Goal: Task Accomplishment & Management: Manage account settings

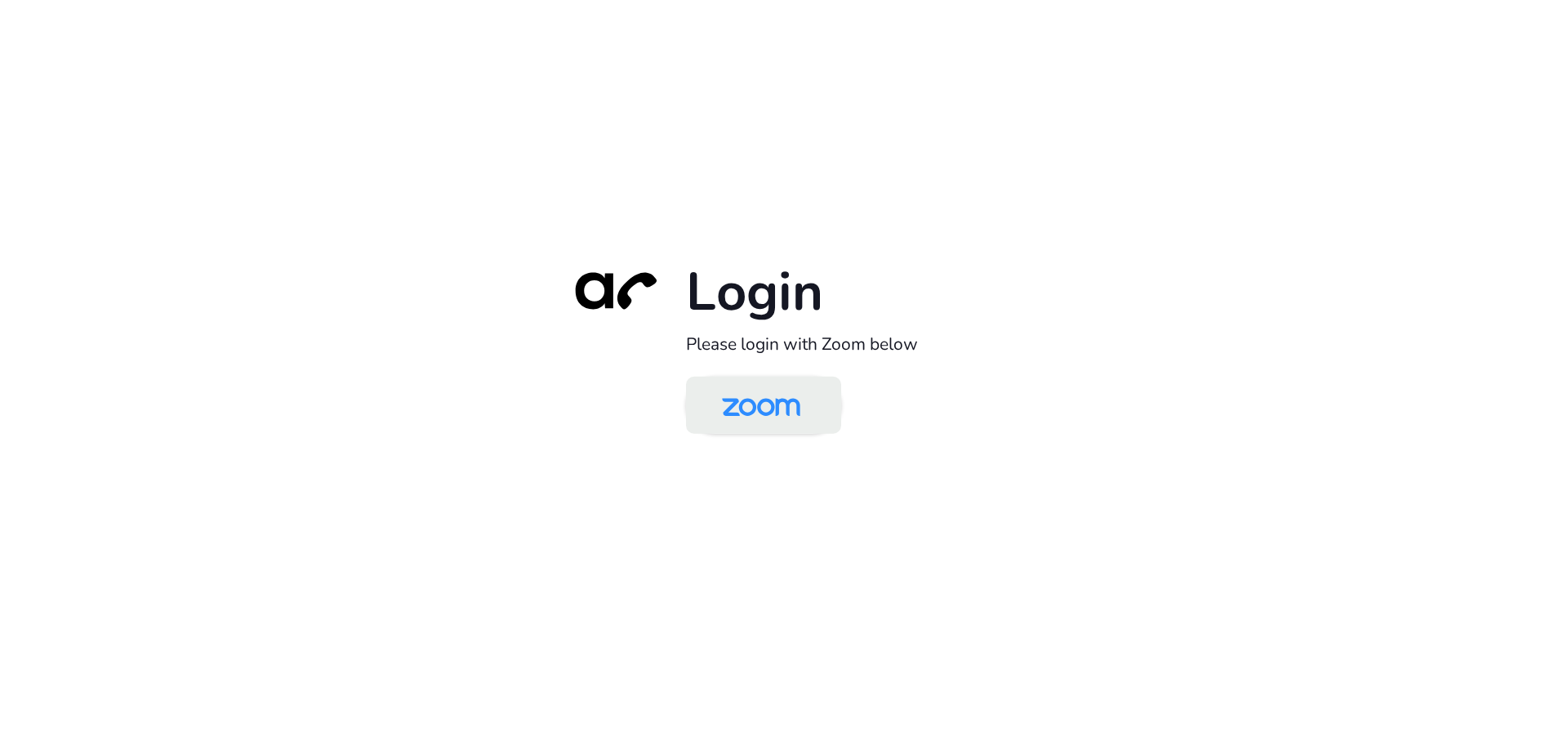
click at [779, 402] on img at bounding box center [761, 406] width 113 height 53
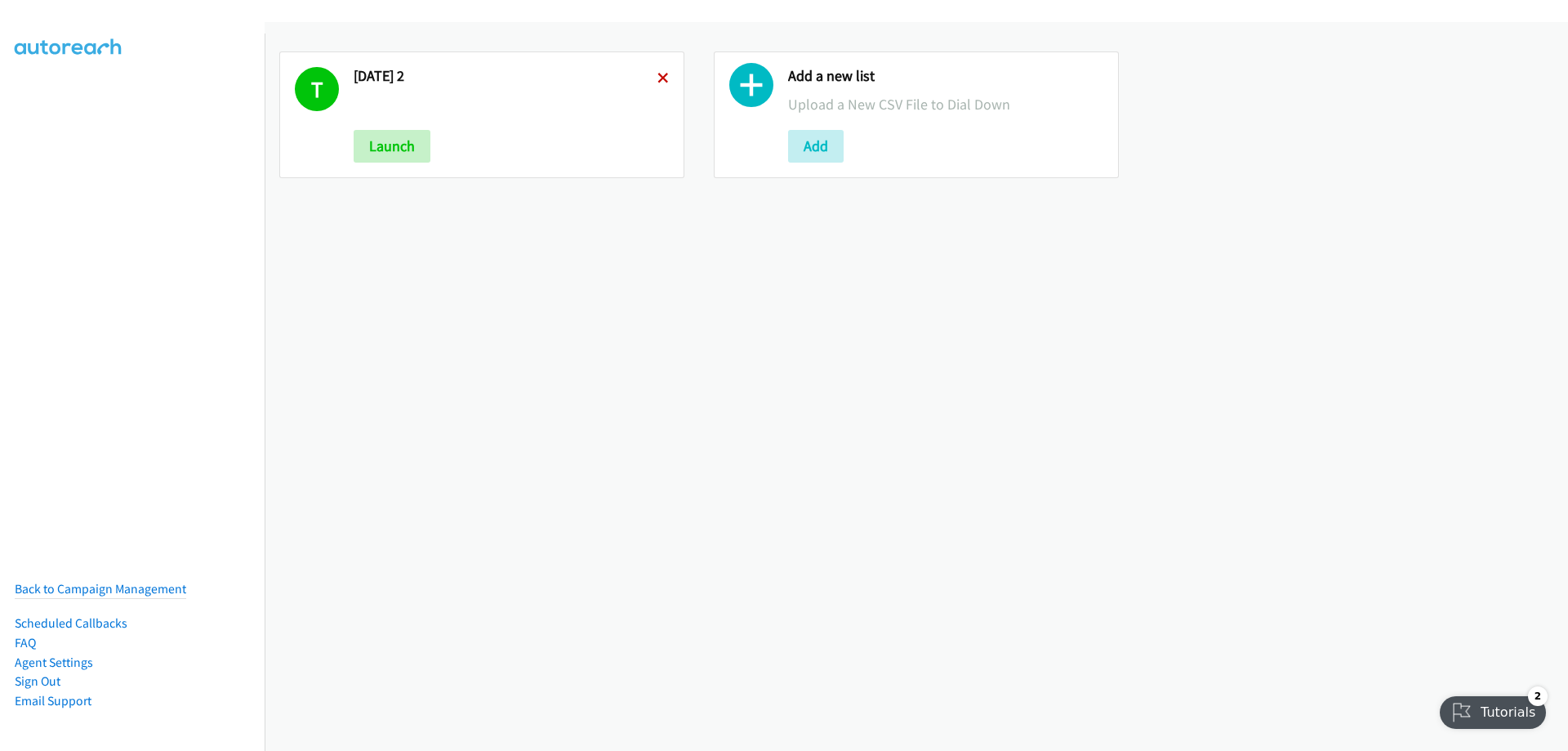
click at [660, 74] on icon at bounding box center [662, 79] width 11 height 11
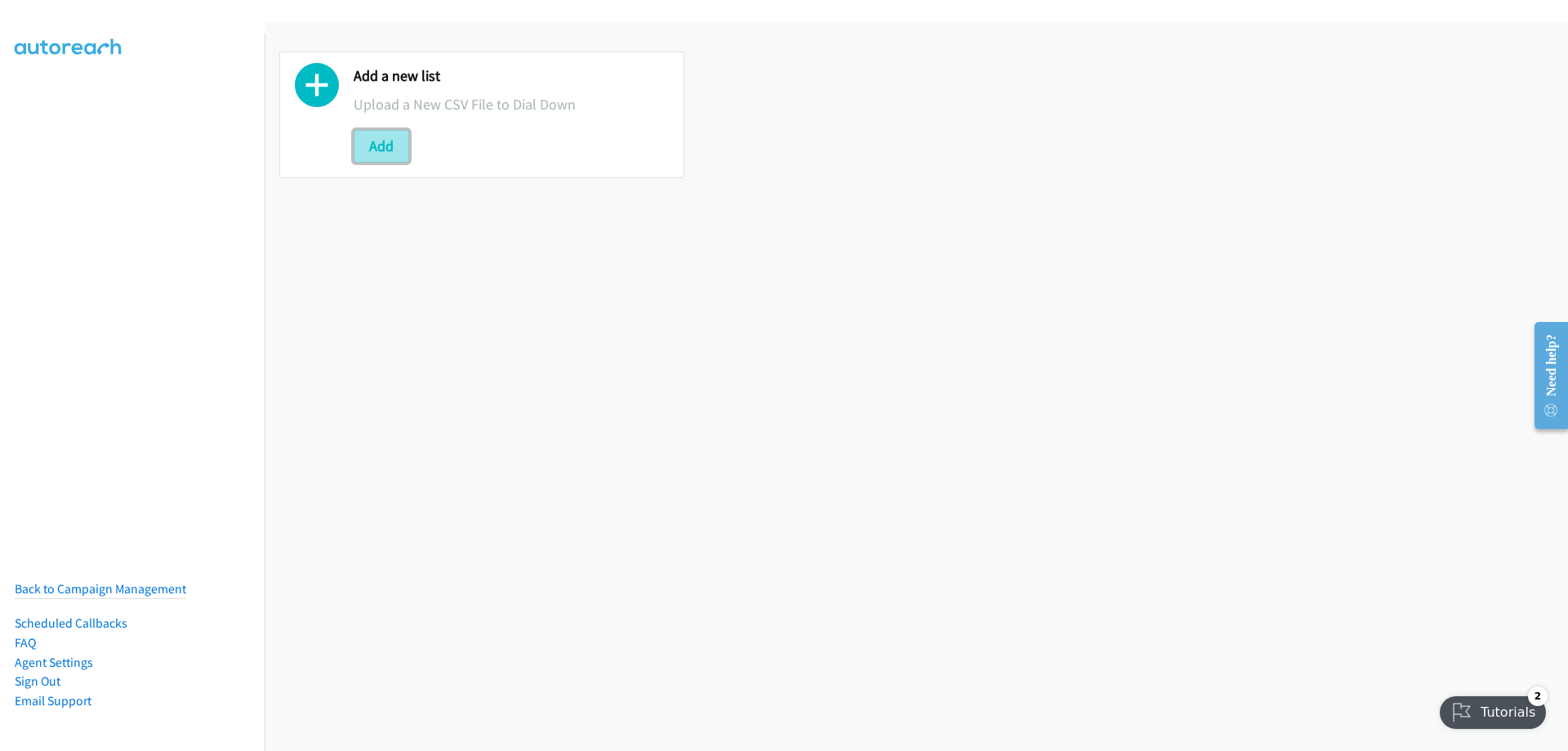
click at [380, 141] on button "Add" at bounding box center [381, 145] width 55 height 32
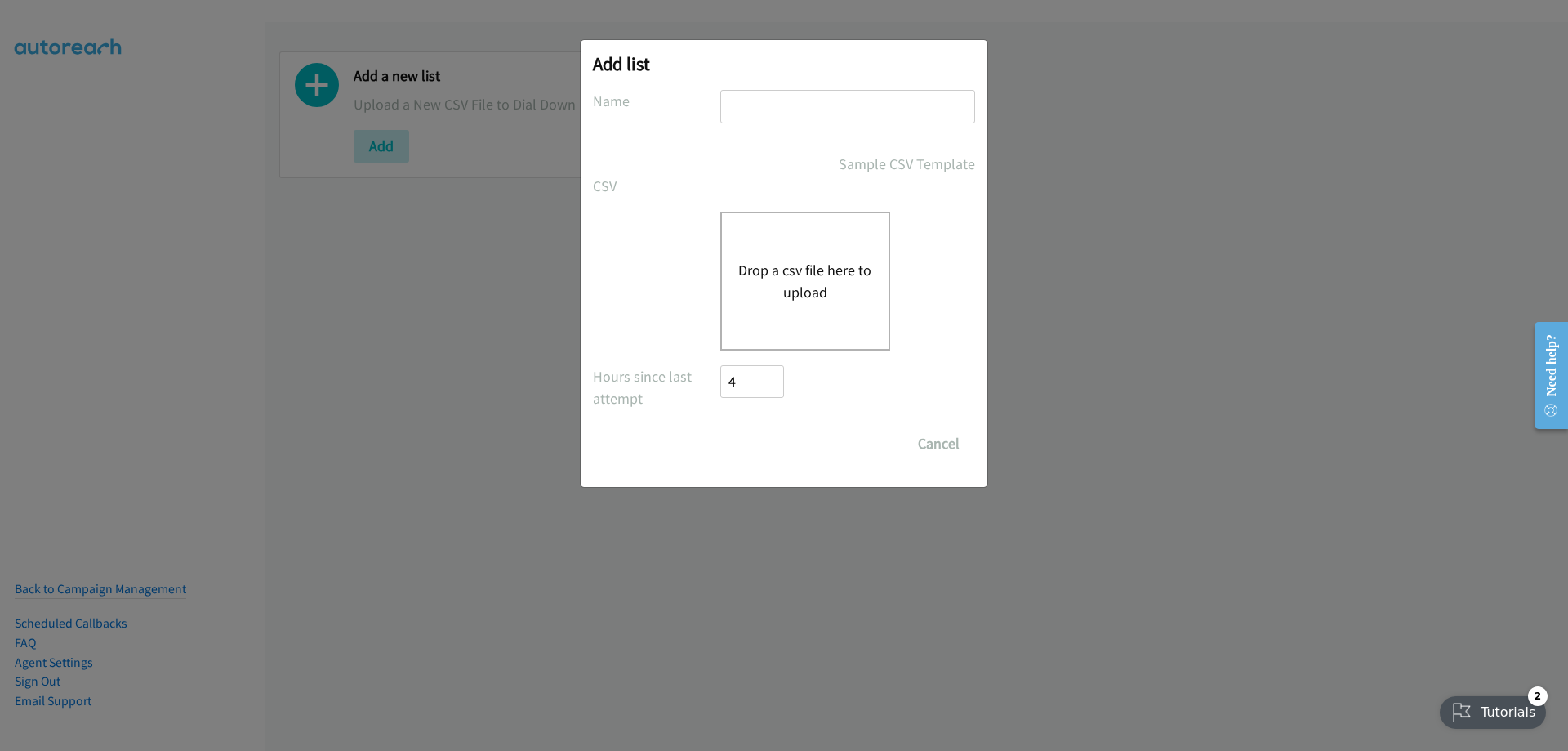
click at [750, 95] on input "text" at bounding box center [847, 107] width 255 height 33
type input "friday"
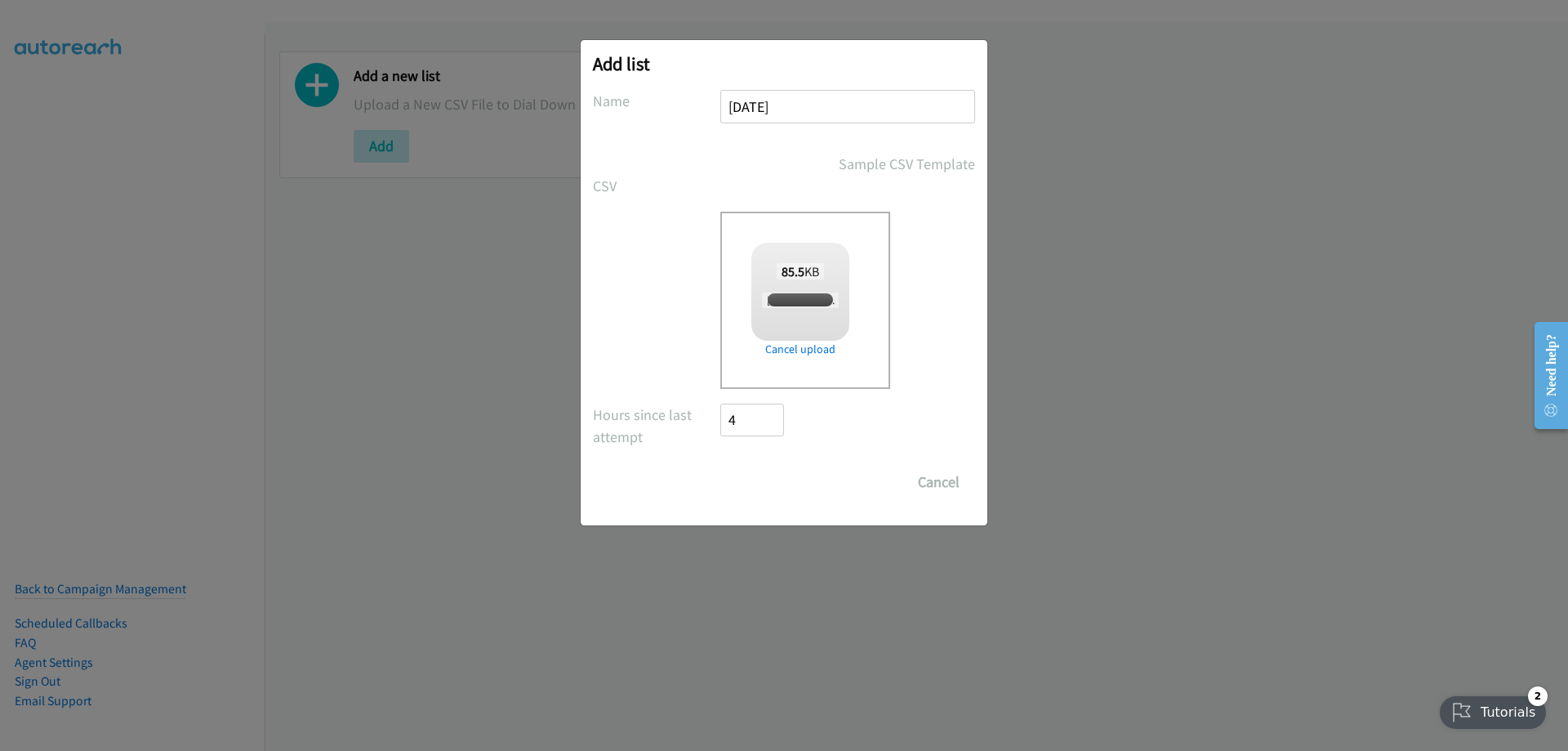
checkbox input "true"
click at [779, 487] on input "Save List" at bounding box center [763, 481] width 86 height 32
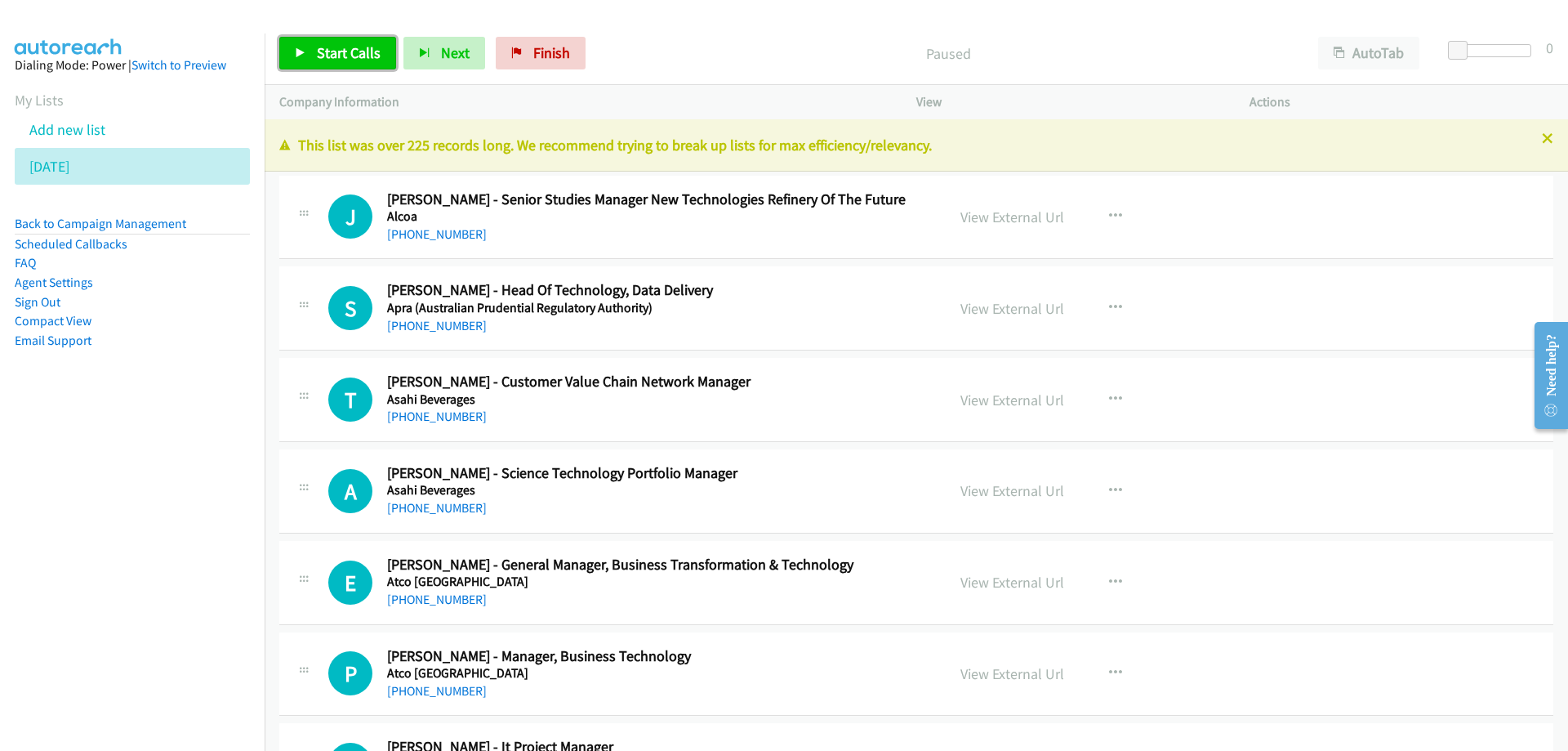
click at [339, 49] on span "Start Calls" at bounding box center [348, 52] width 64 height 18
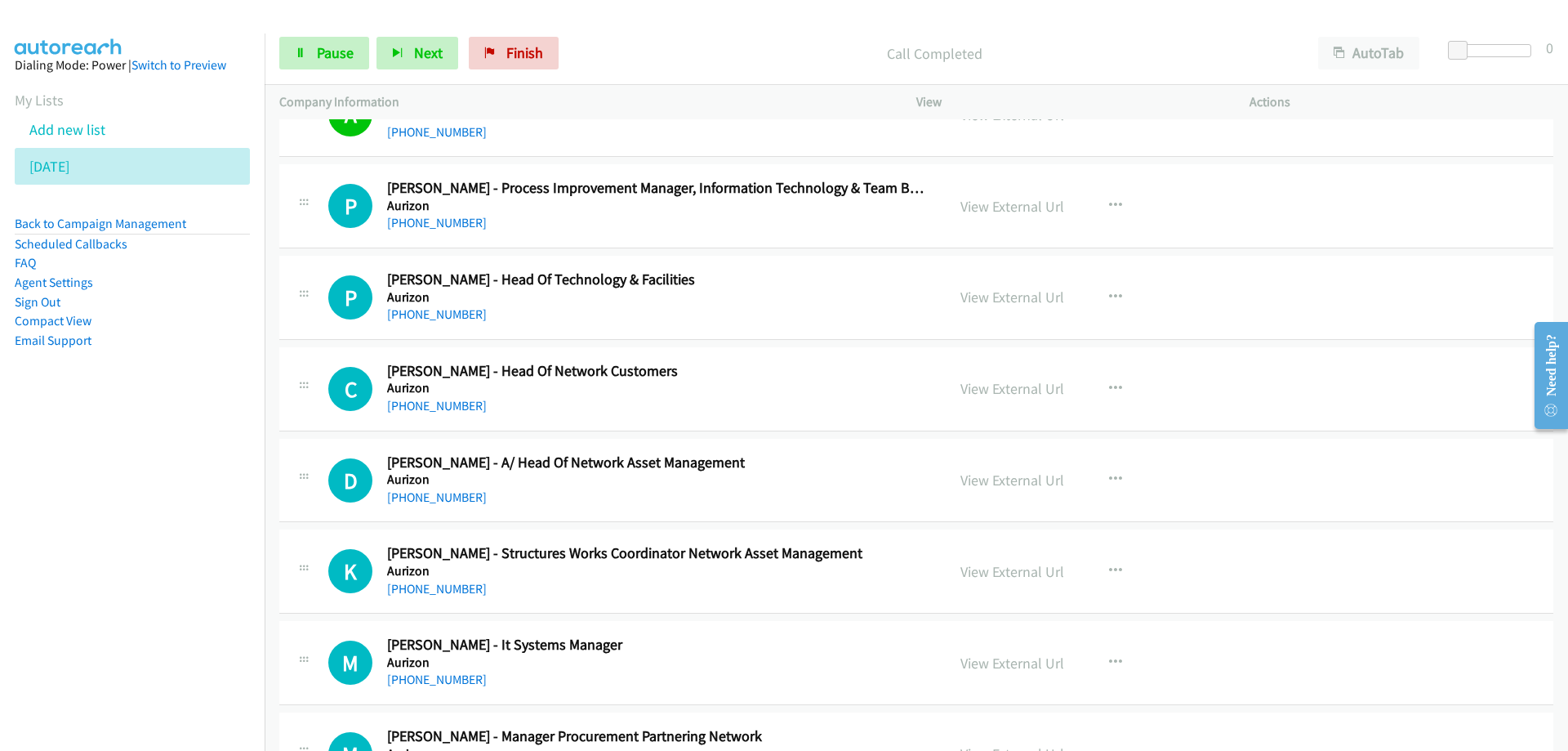
scroll to position [654, 0]
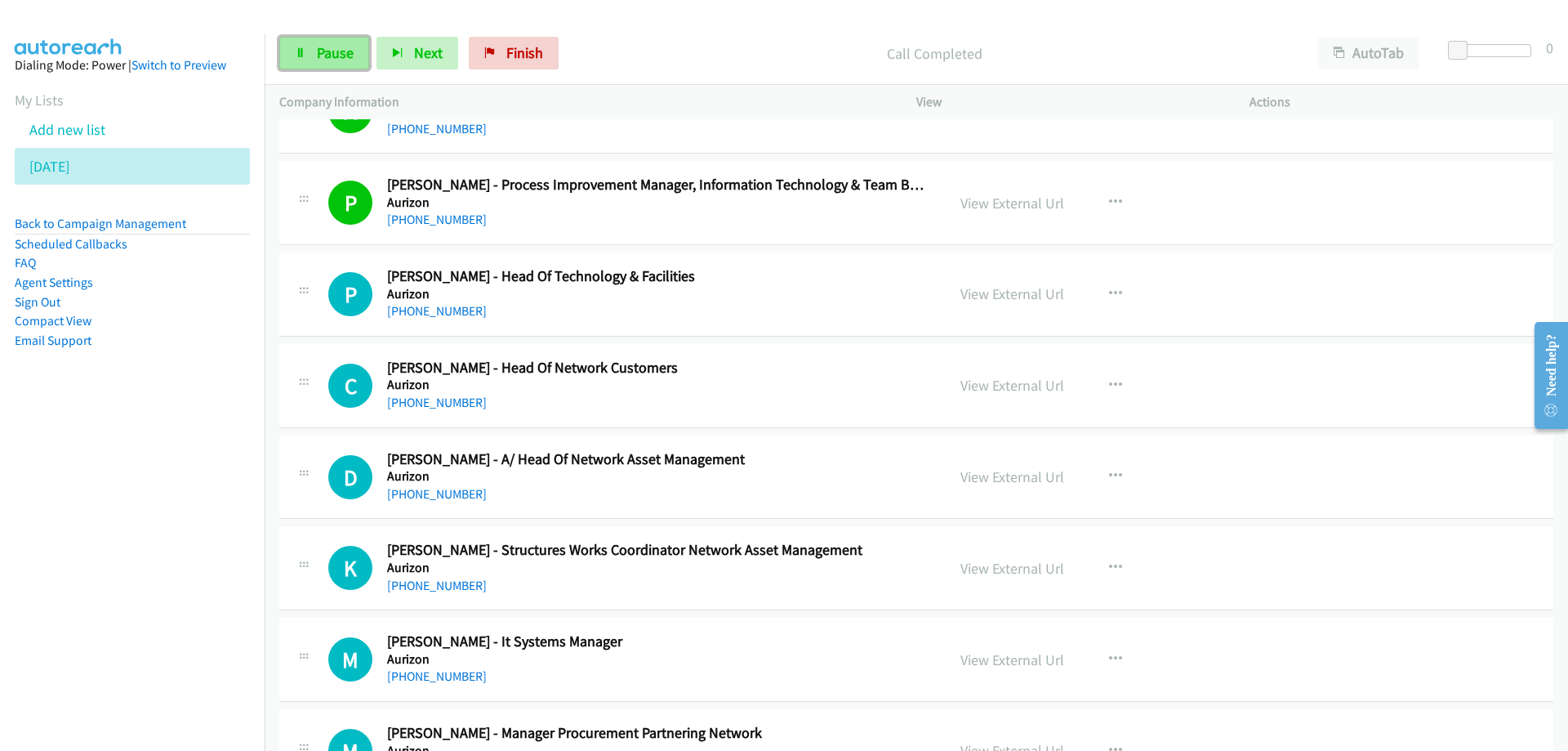
click at [331, 57] on span "Pause" at bounding box center [335, 52] width 37 height 18
click at [351, 58] on span "Start Calls" at bounding box center [348, 52] width 64 height 18
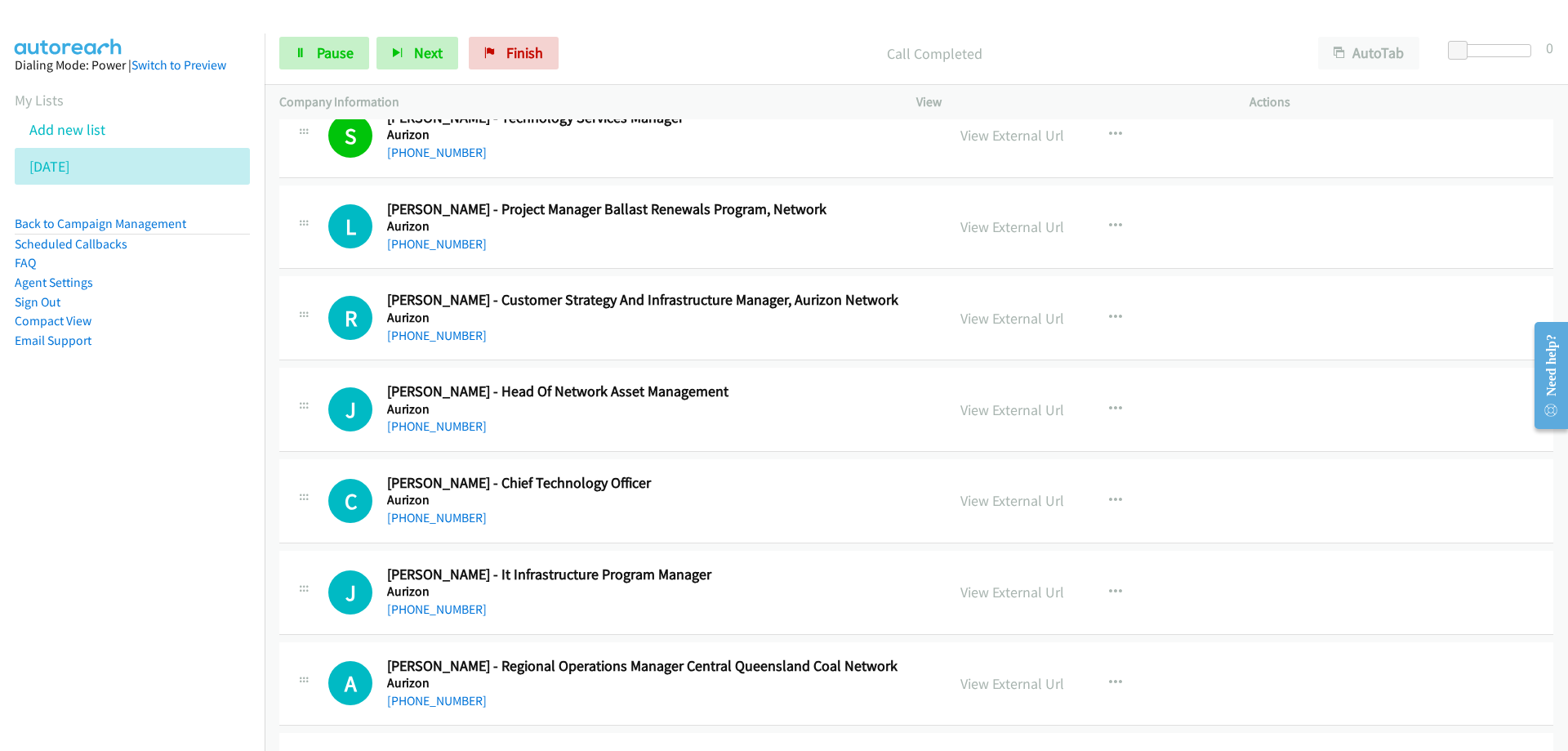
scroll to position [1470, 0]
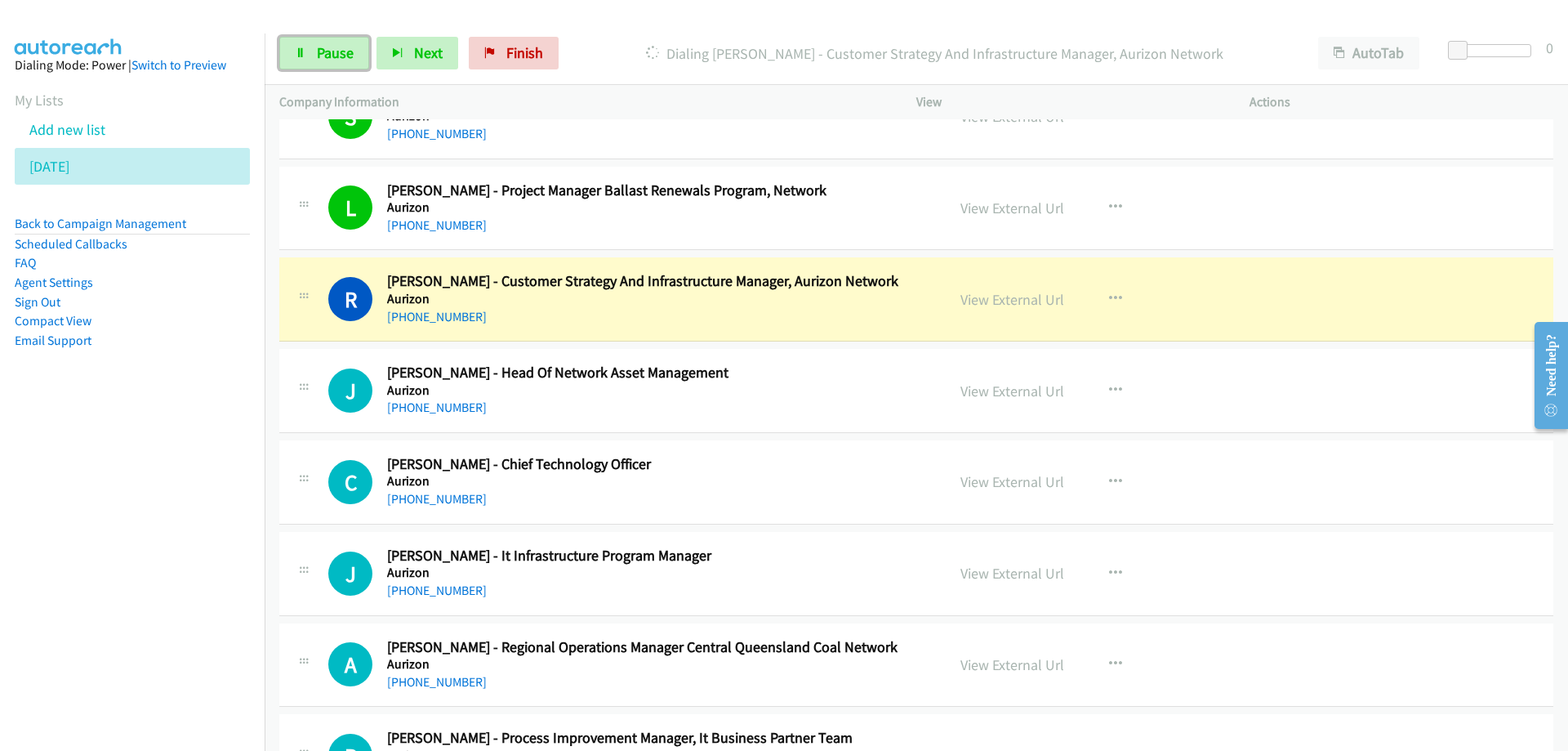
click at [330, 60] on span "Pause" at bounding box center [335, 52] width 37 height 18
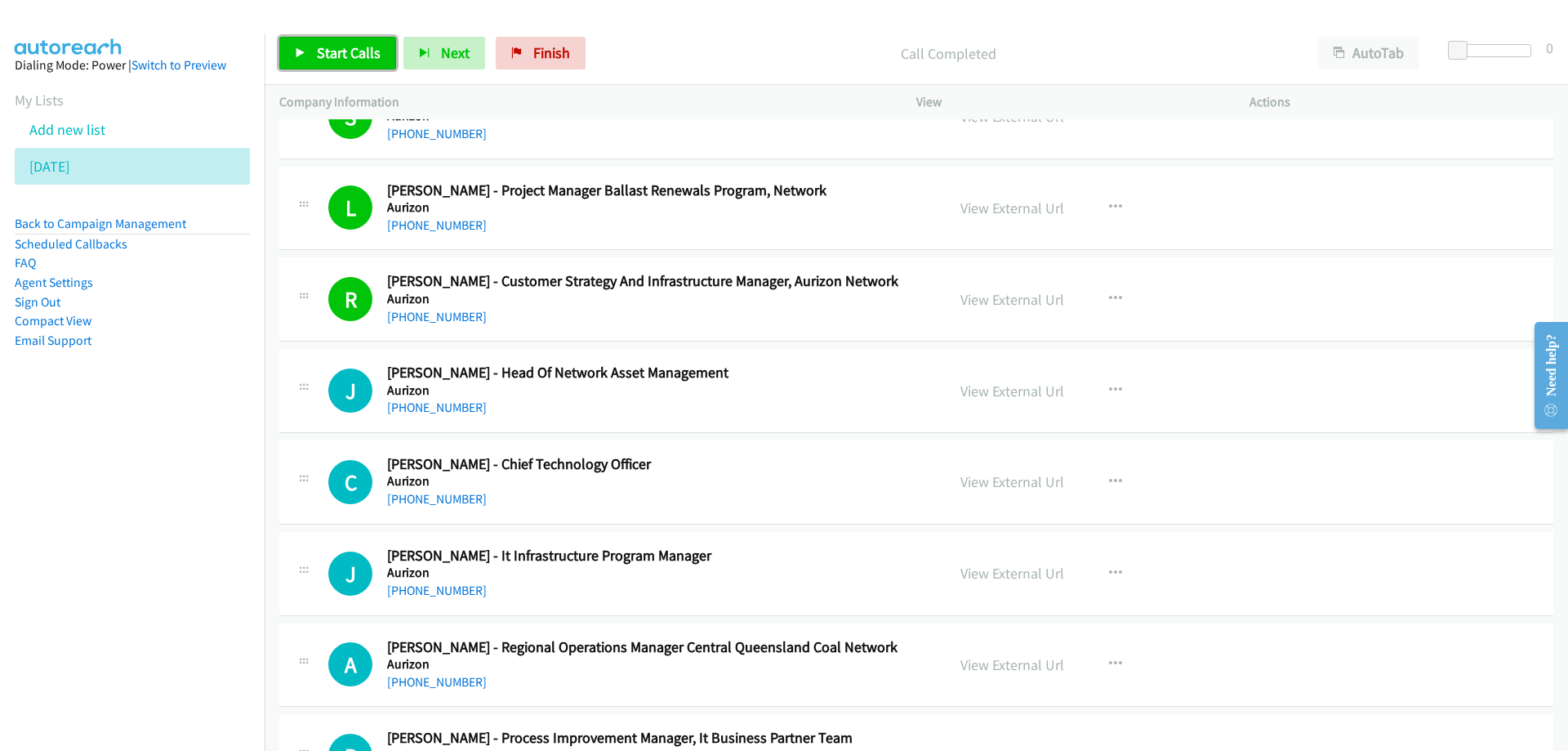
click at [345, 48] on span "Start Calls" at bounding box center [348, 52] width 64 height 18
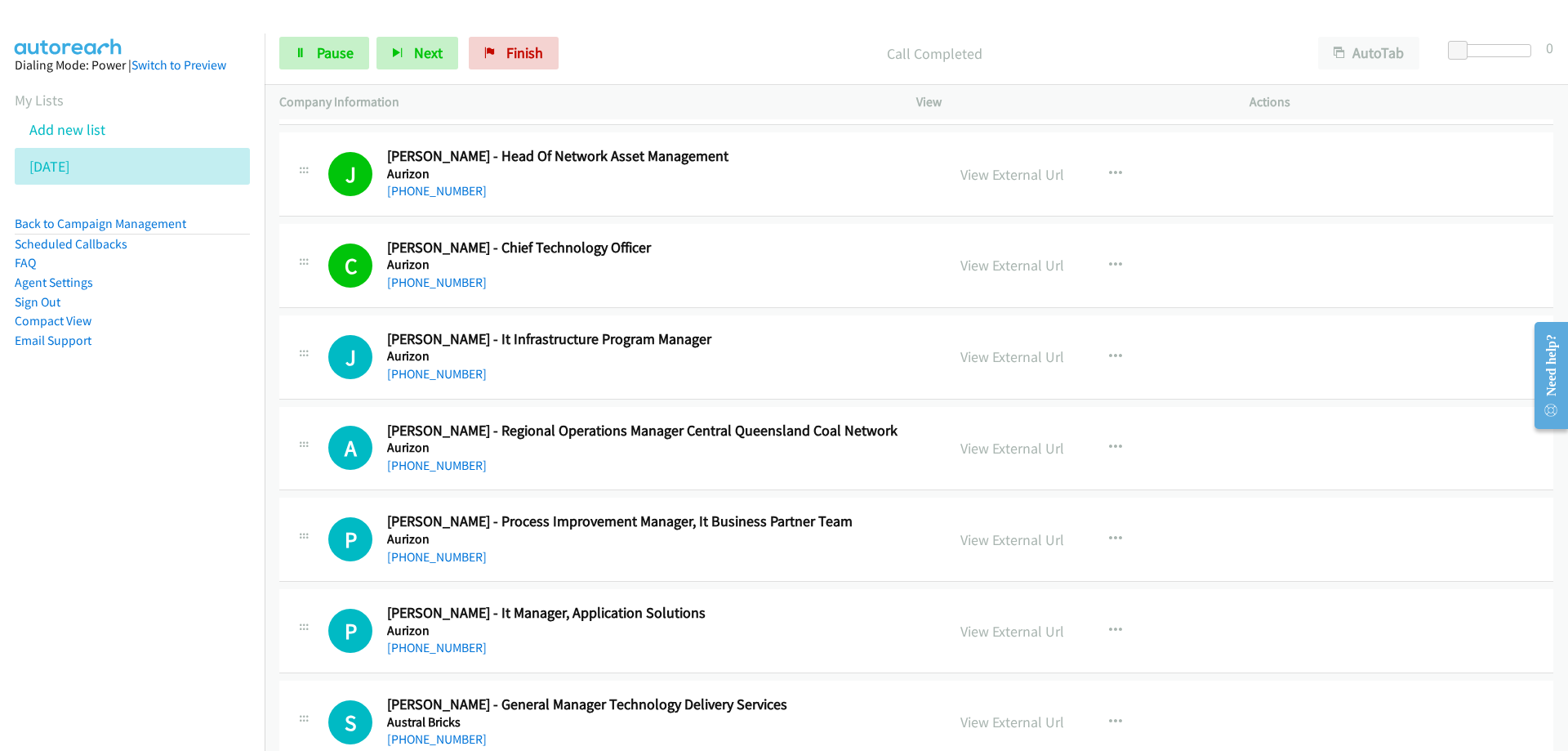
scroll to position [1716, 0]
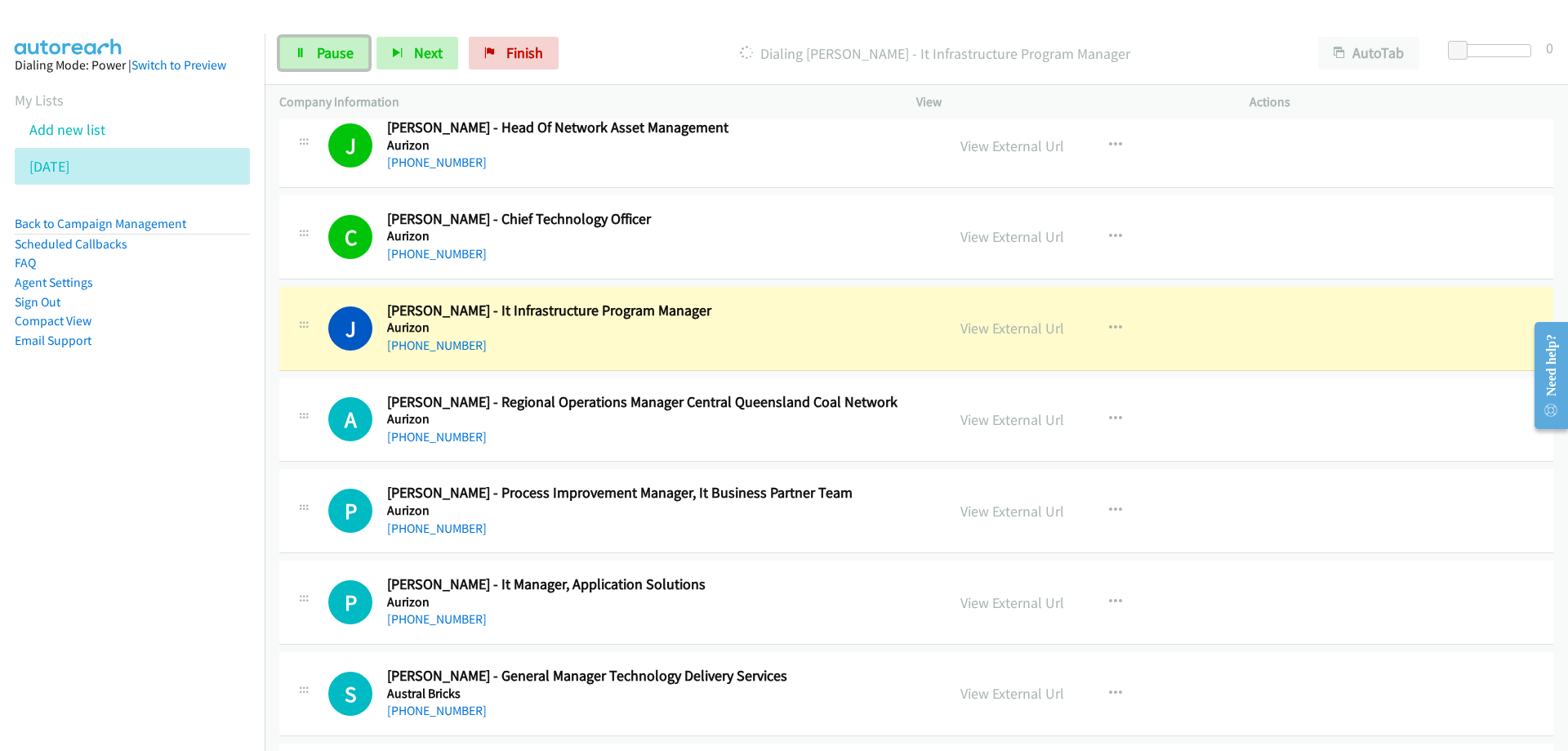
drag, startPoint x: 335, startPoint y: 49, endPoint x: 376, endPoint y: 203, distance: 159.4
click at [335, 49] on span "Pause" at bounding box center [335, 52] width 37 height 18
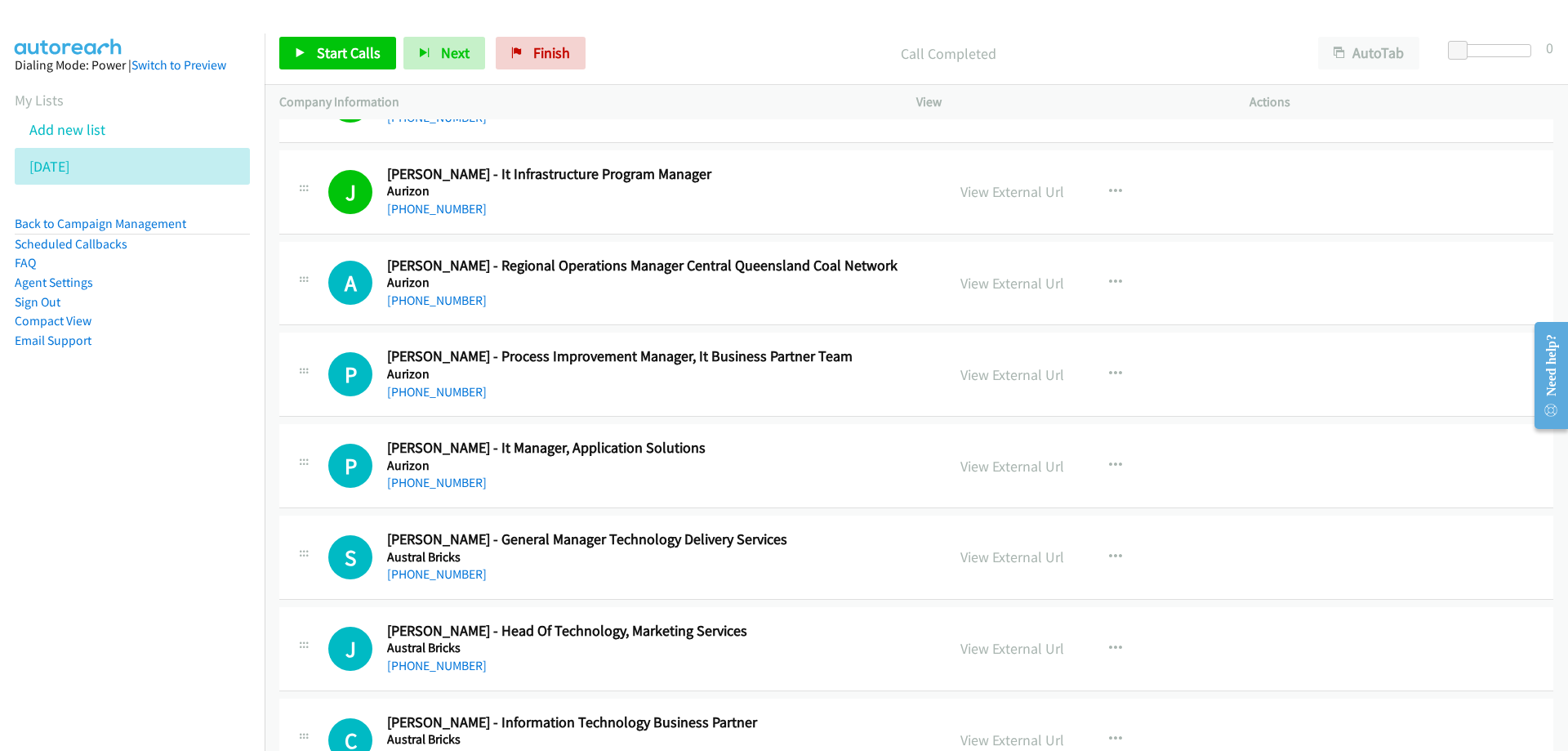
scroll to position [1879, 0]
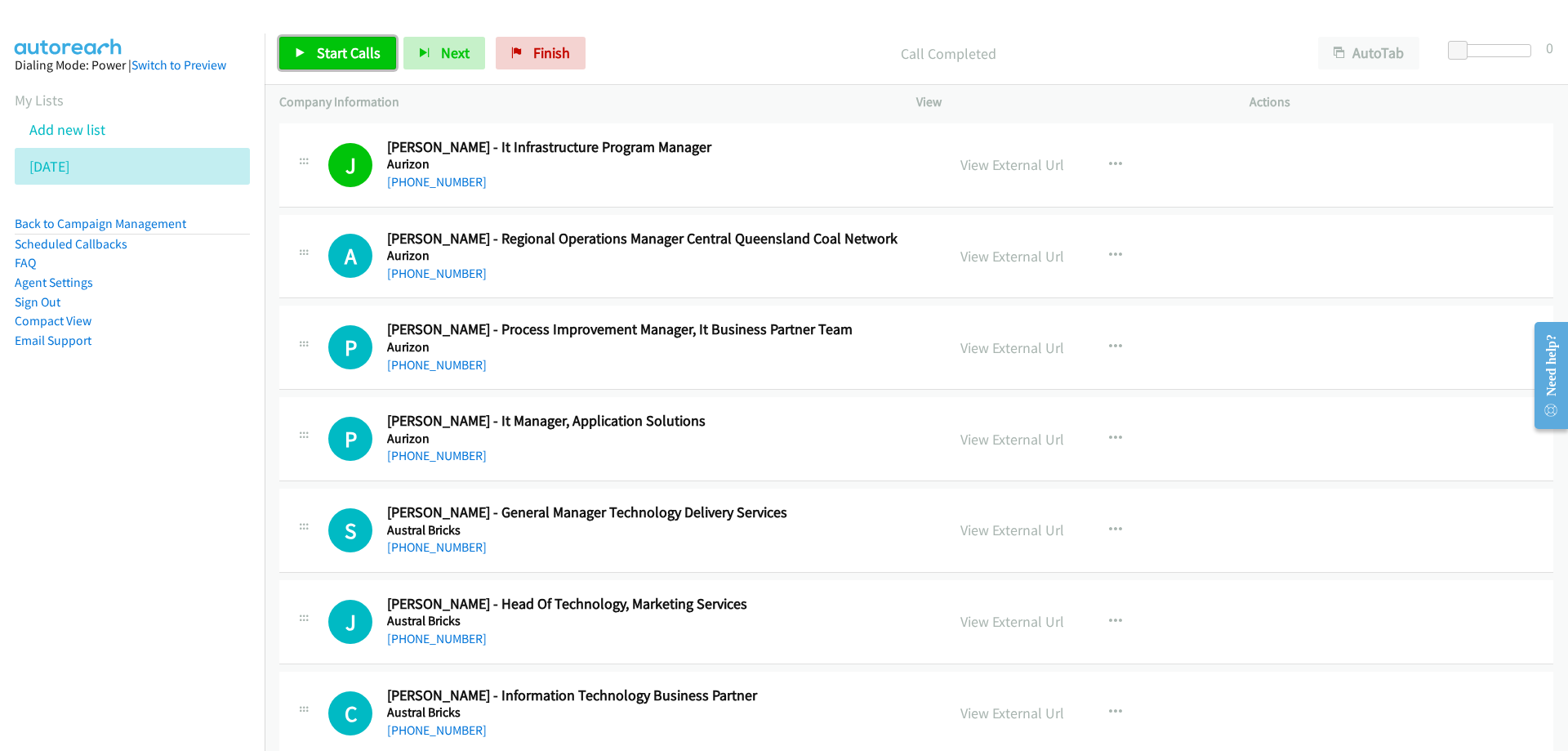
click at [337, 61] on span "Start Calls" at bounding box center [348, 52] width 64 height 18
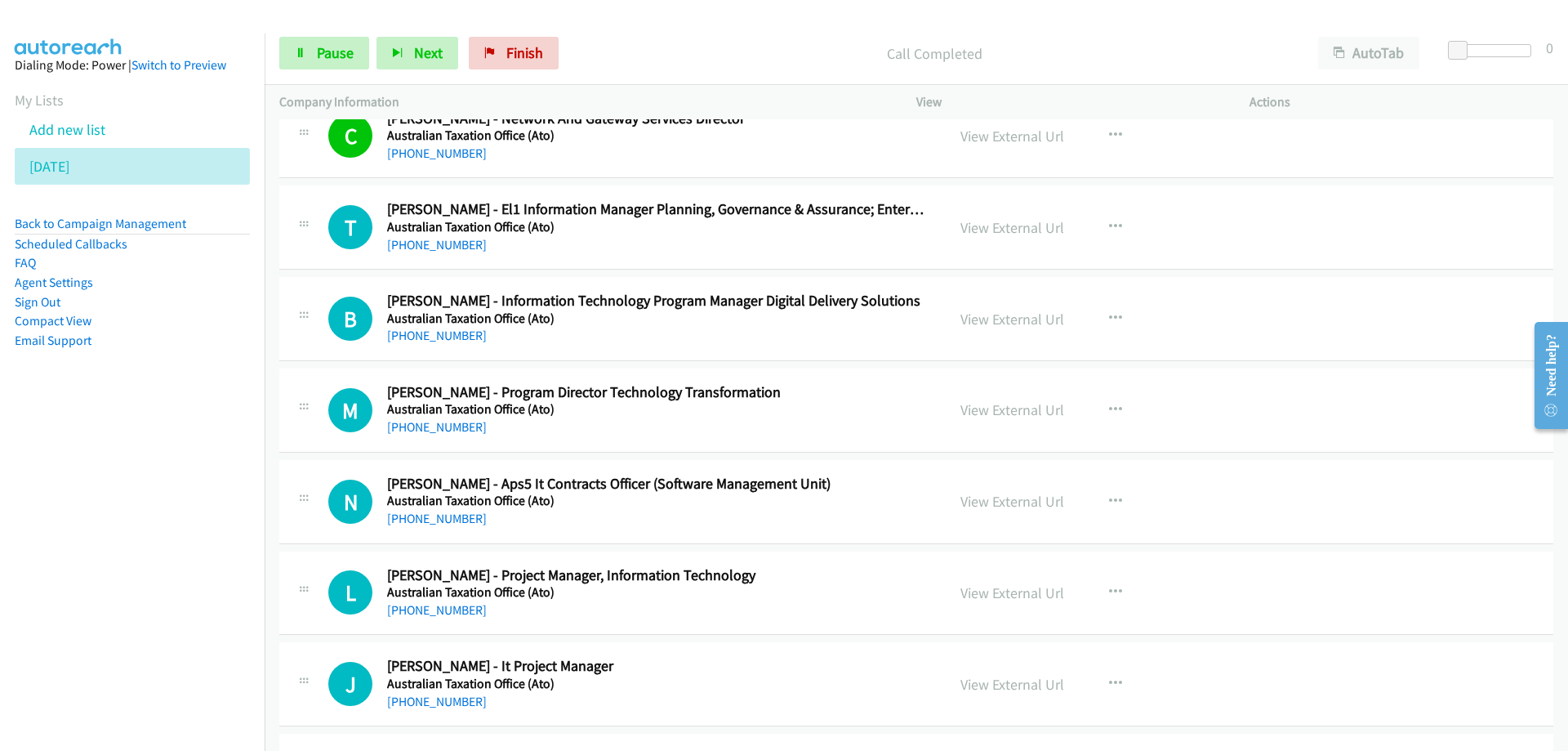
scroll to position [3023, 0]
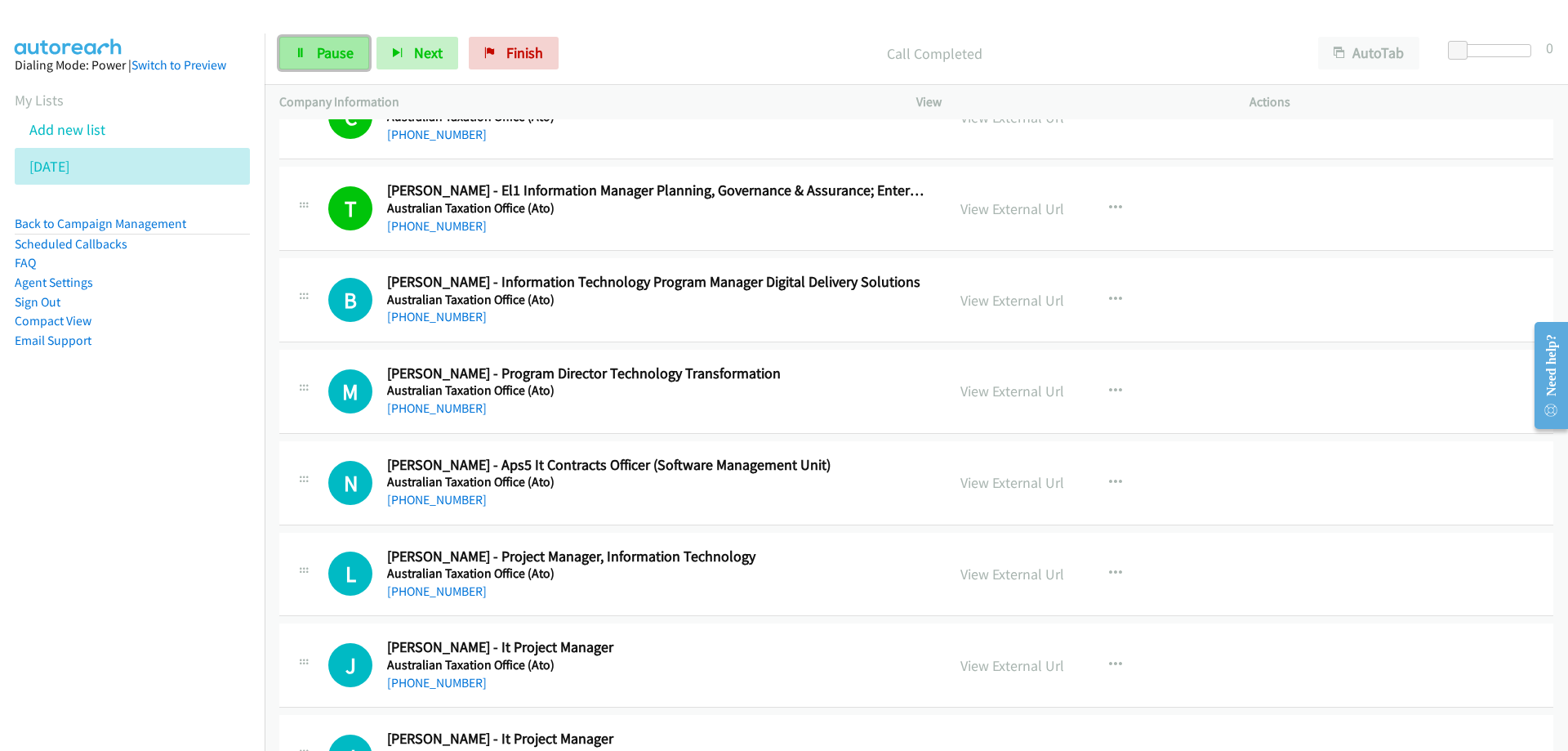
click at [334, 47] on span "Pause" at bounding box center [335, 52] width 37 height 18
click at [73, 165] on icon at bounding box center [78, 167] width 11 height 11
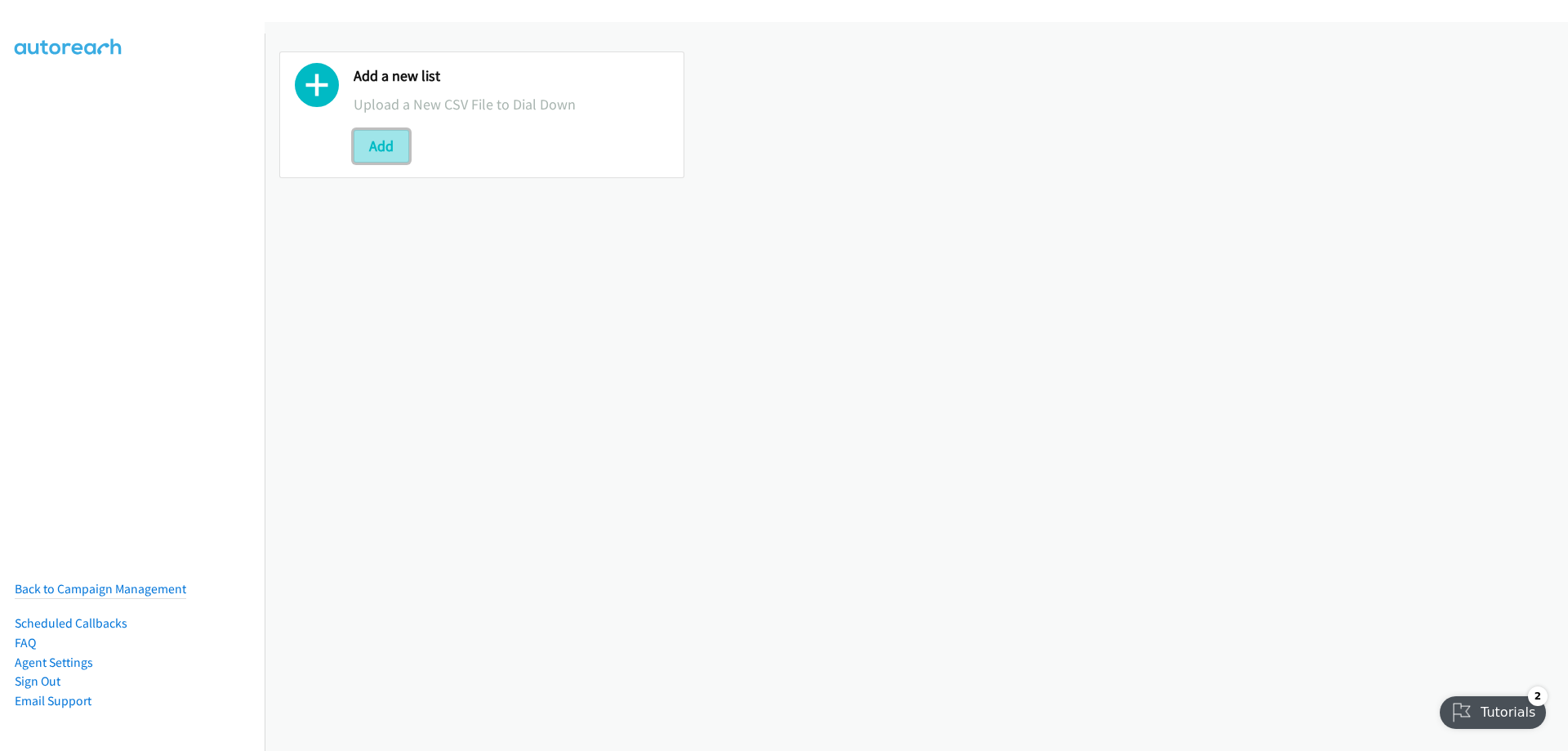
click at [388, 148] on button "Add" at bounding box center [381, 145] width 55 height 32
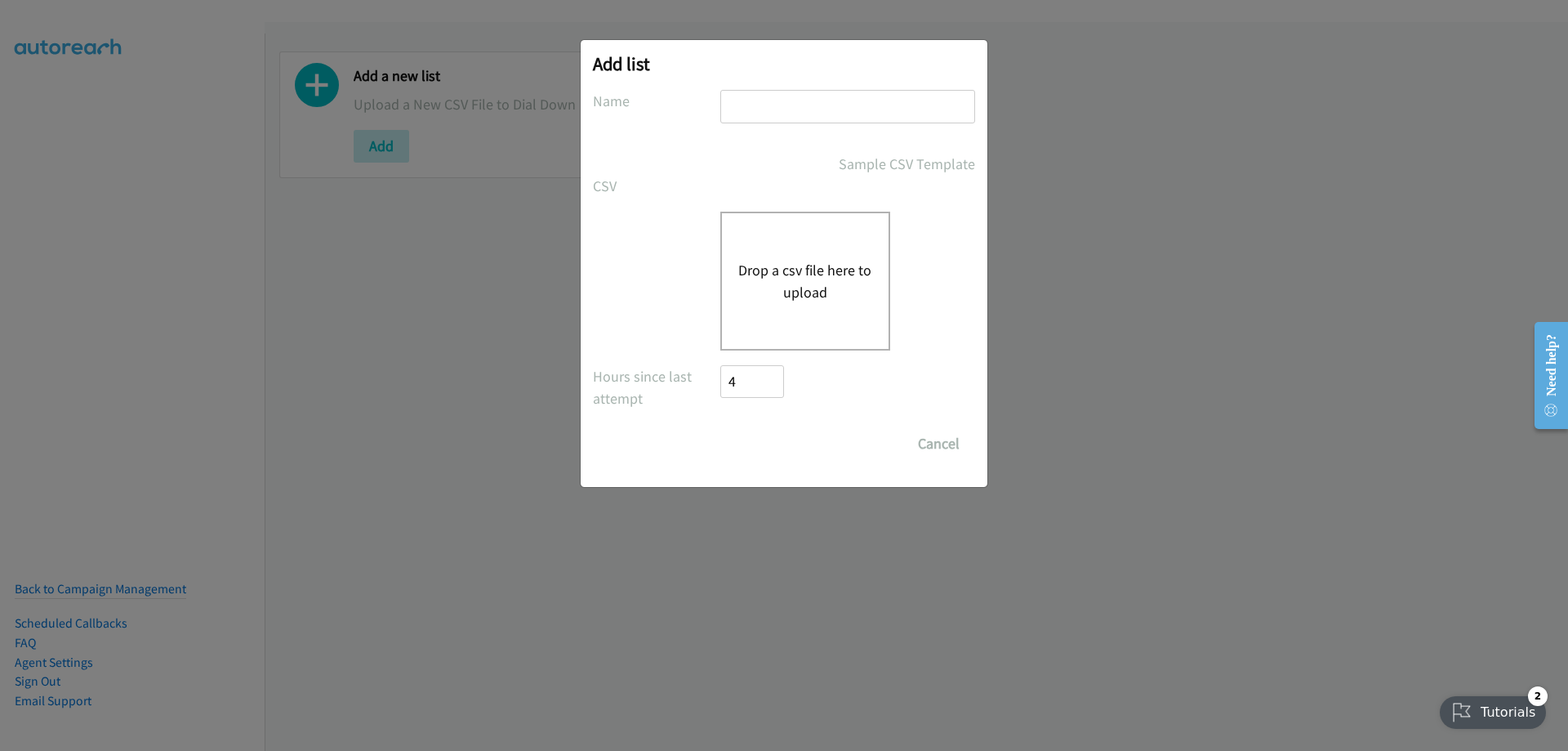
click at [765, 107] on input "text" at bounding box center [847, 107] width 255 height 33
type input "[DATE] 2"
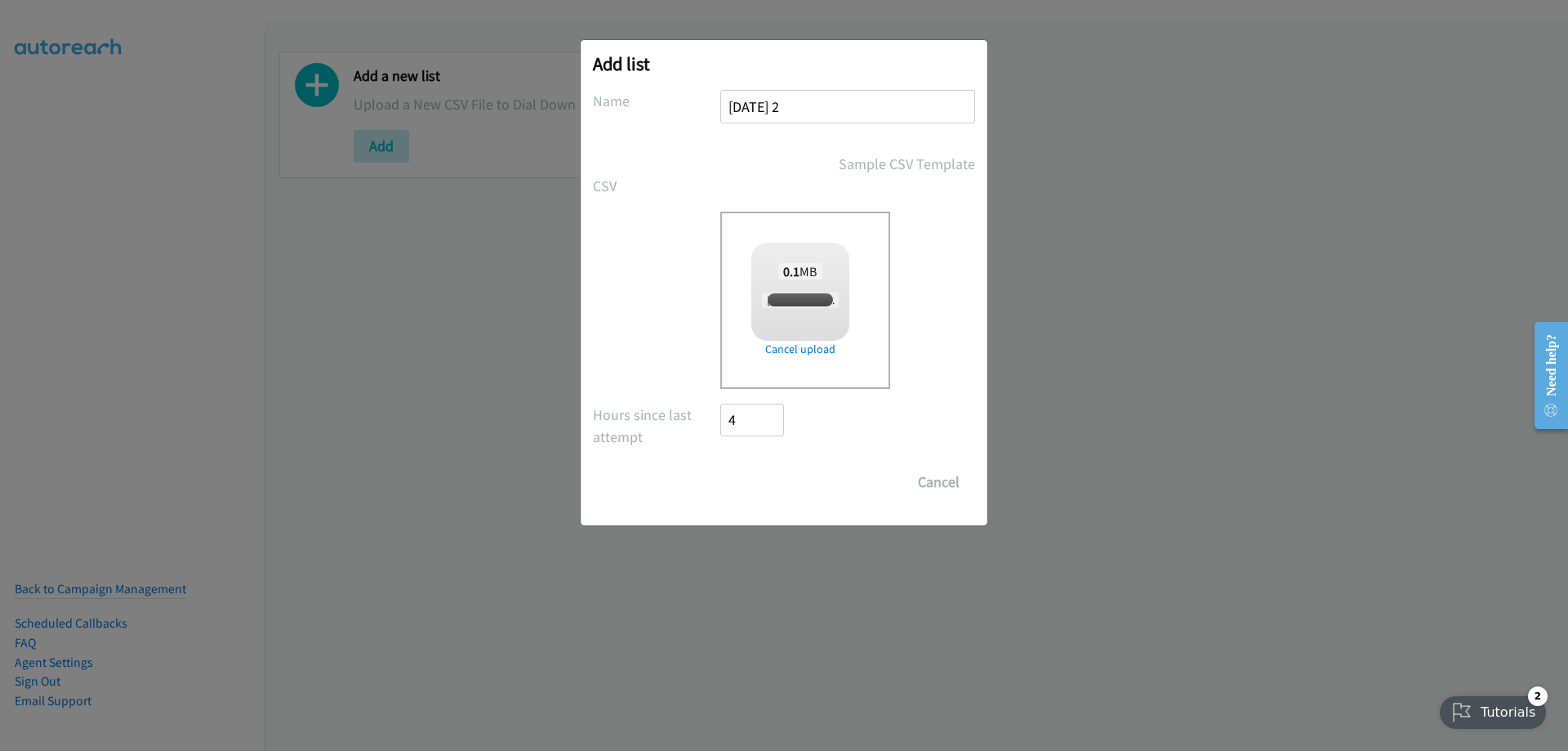
checkbox input "true"
click at [778, 487] on input "Save List" at bounding box center [763, 481] width 86 height 32
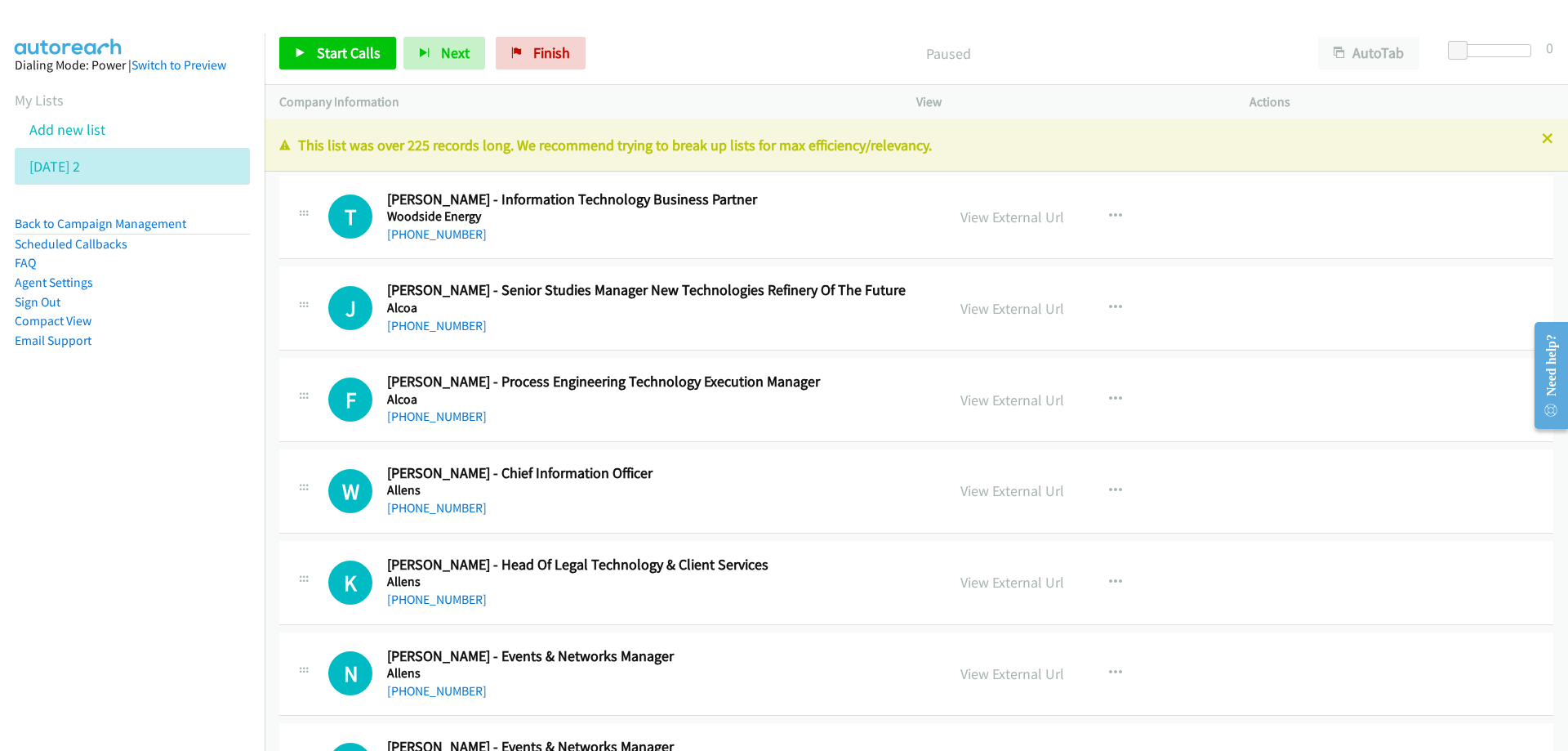
click at [30, 514] on nav "Dialing Mode: Power | Switch to Preview My Lists Add new list [DATE] 2 Back to …" at bounding box center [132, 409] width 265 height 751
